Goal: Task Accomplishment & Management: Use online tool/utility

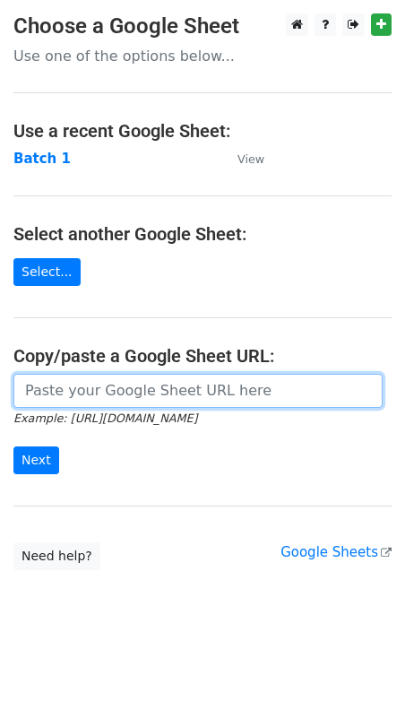
click at [54, 392] on input "url" at bounding box center [197, 391] width 369 height 34
paste input "https://docs.google.com/spreadsheets/d/1G3Qs8RoY457hI-iURZPW-aEZ5SqIKIt0XYdlSY5…"
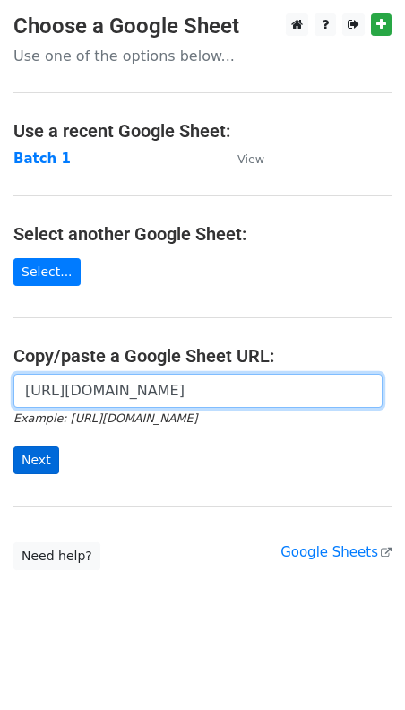
type input "https://docs.google.com/spreadsheets/d/1G3Qs8RoY457hI-iURZPW-aEZ5SqIKIt0XYdlSY5…"
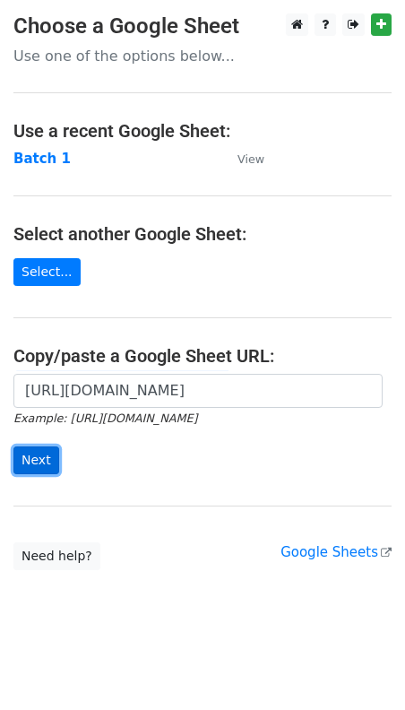
scroll to position [0, 0]
click at [37, 462] on input "Next" at bounding box center [36, 460] width 46 height 28
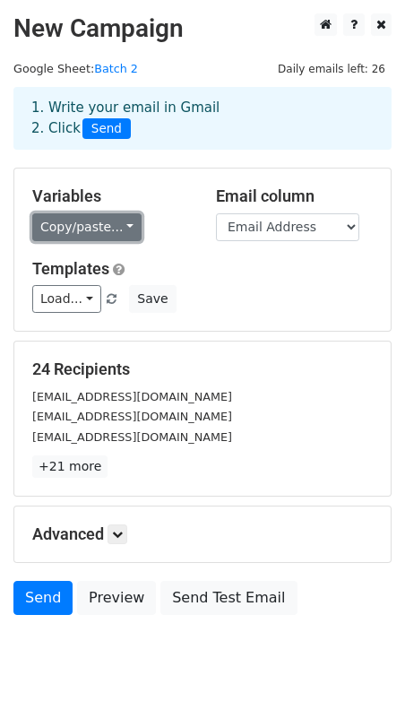
click at [120, 231] on link "Copy/paste..." at bounding box center [86, 227] width 109 height 28
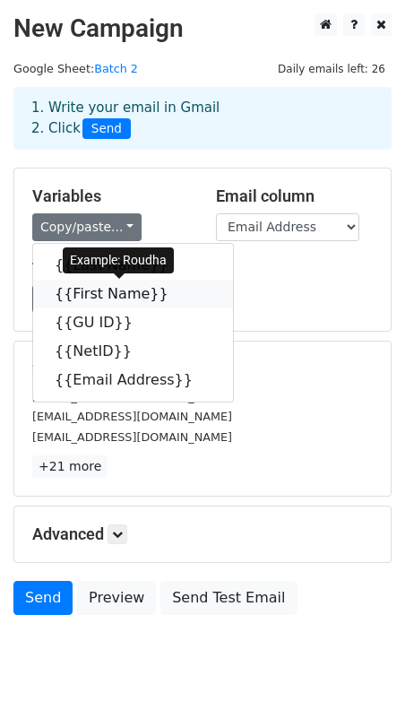
click at [121, 290] on link "{{First Name}}" at bounding box center [133, 294] width 200 height 29
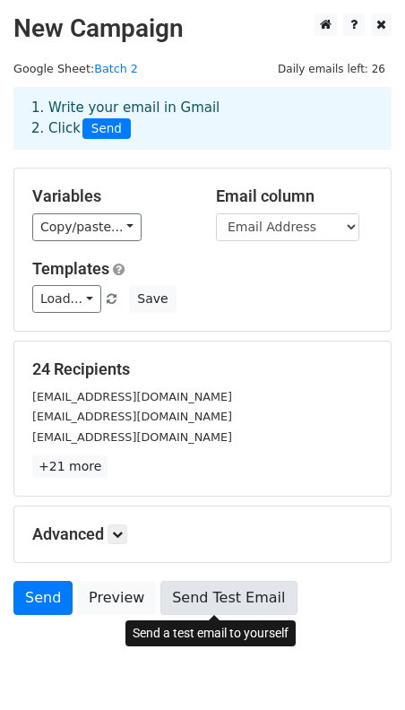
click at [208, 599] on link "Send Test Email" at bounding box center [228, 598] width 136 height 34
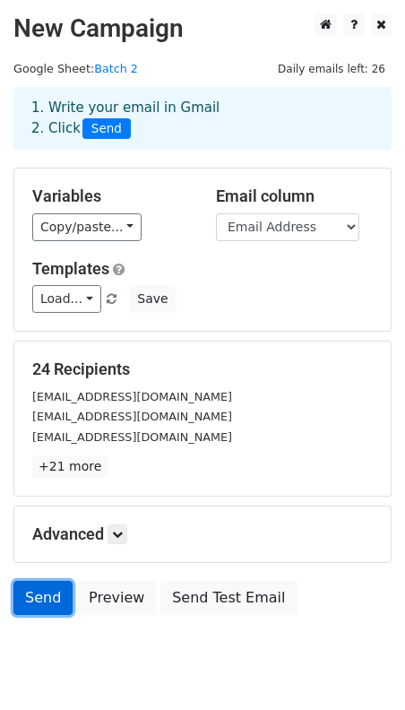
click at [37, 606] on link "Send" at bounding box center [42, 598] width 59 height 34
